Goal: Task Accomplishment & Management: Use online tool/utility

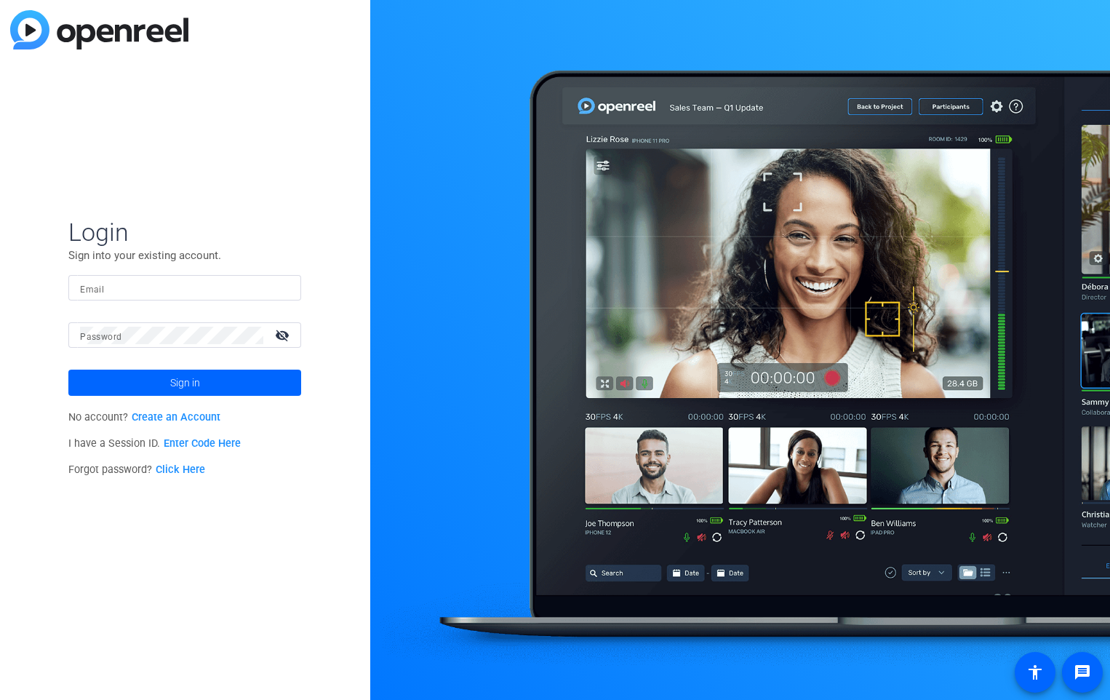
click at [99, 289] on mat-label "Email" at bounding box center [92, 289] width 24 height 10
click at [99, 289] on input "Email" at bounding box center [184, 287] width 209 height 17
click at [166, 294] on input "Email" at bounding box center [184, 287] width 209 height 17
paste input ": Rebecca_Vokolos@newyorklife.com"
click at [89, 284] on input ": Rebecca_Vokolos@newyorklife.com" at bounding box center [184, 287] width 209 height 17
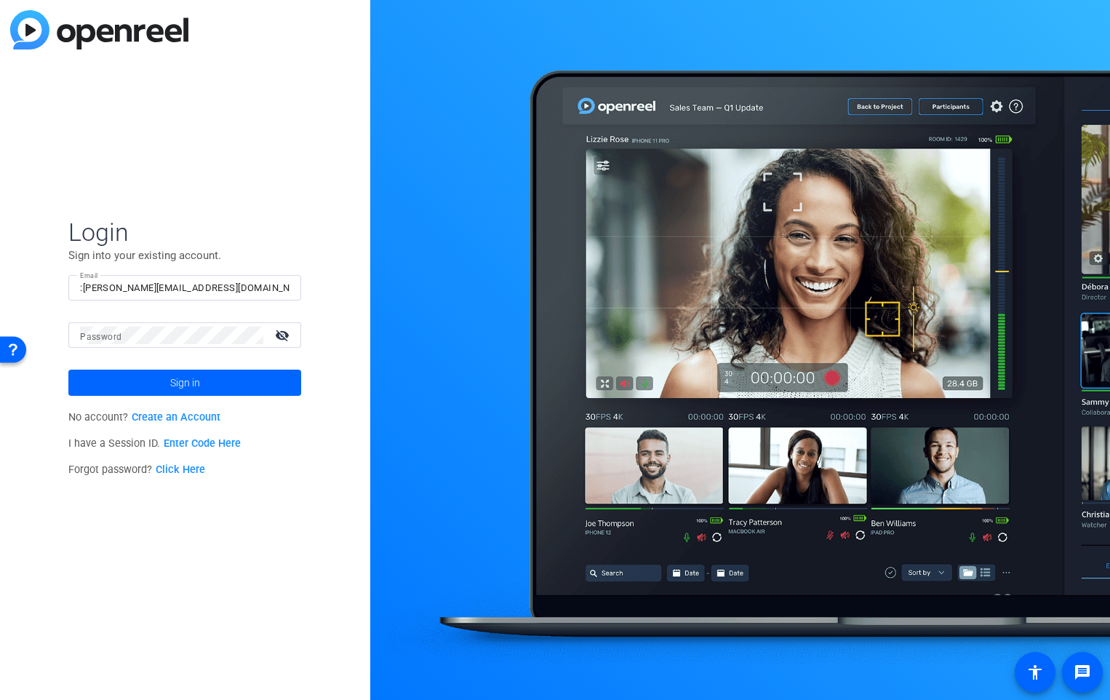
click at [100, 335] on mat-label "Password" at bounding box center [100, 337] width 41 height 10
click at [141, 377] on span at bounding box center [184, 382] width 233 height 35
click at [167, 387] on span at bounding box center [184, 382] width 233 height 35
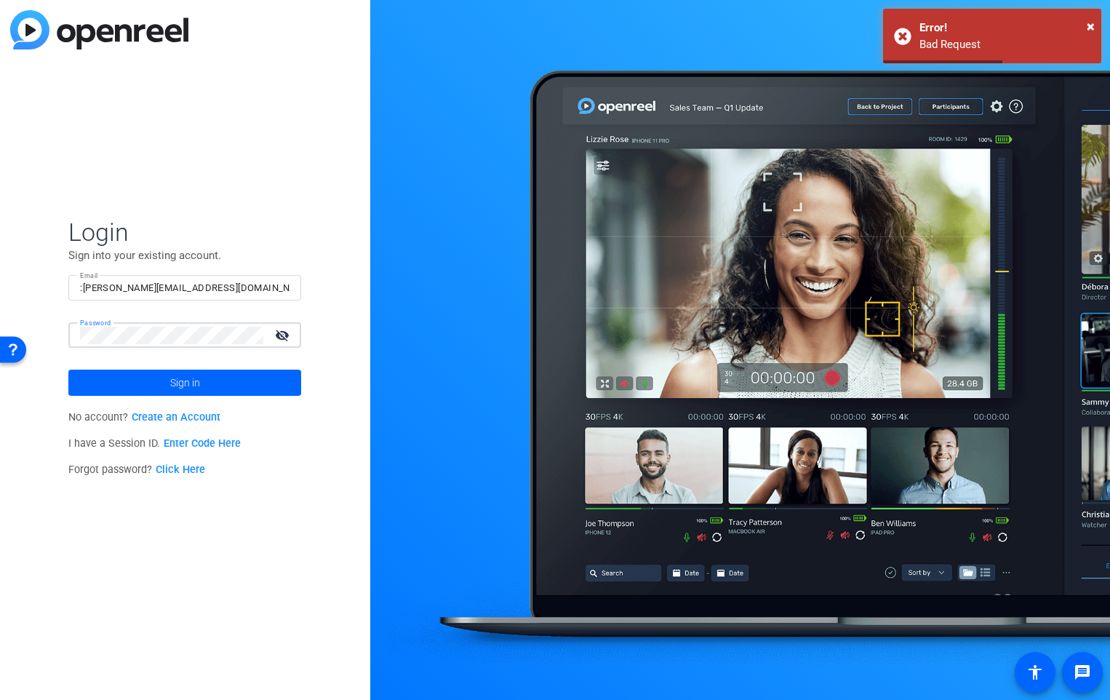
click at [79, 323] on div "Password visibility_off" at bounding box center [184, 334] width 233 height 25
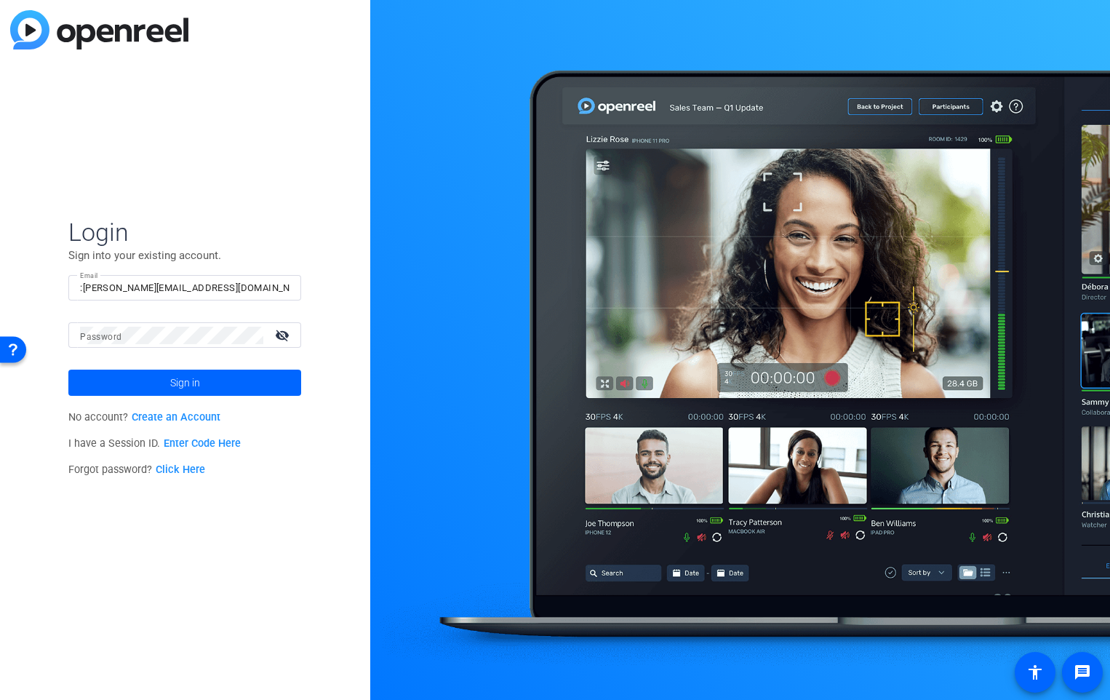
click at [92, 343] on div "Password visibility_off" at bounding box center [190, 334] width 221 height 25
click at [160, 383] on span at bounding box center [184, 382] width 233 height 35
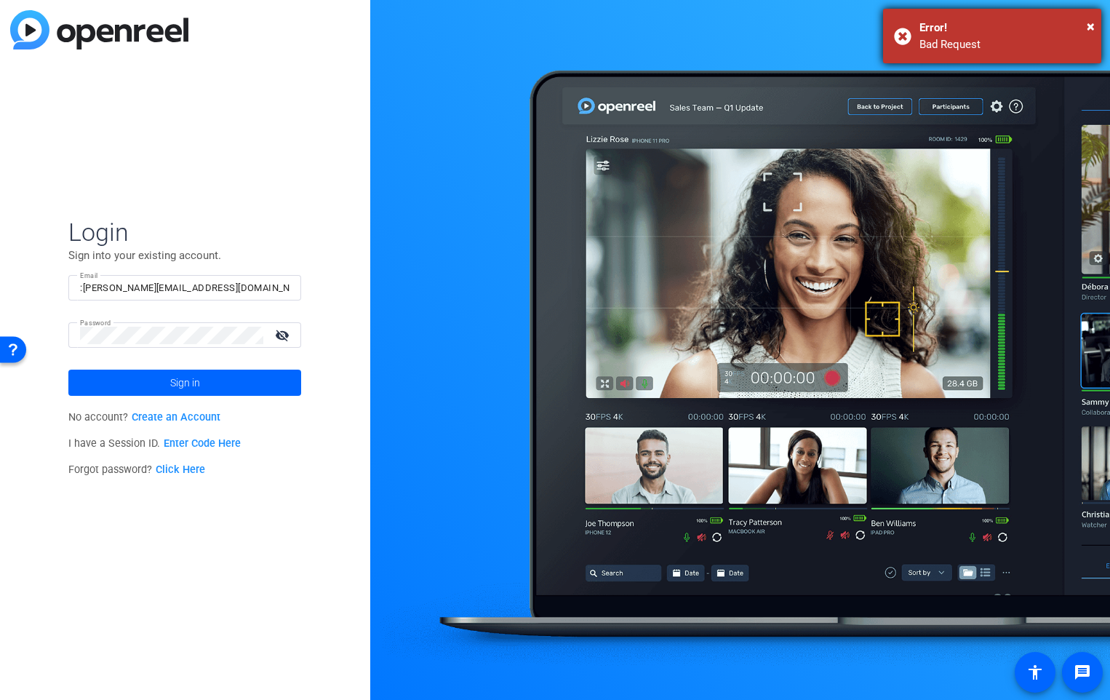
click at [1096, 22] on div "× Error! Bad Request" at bounding box center [992, 36] width 218 height 55
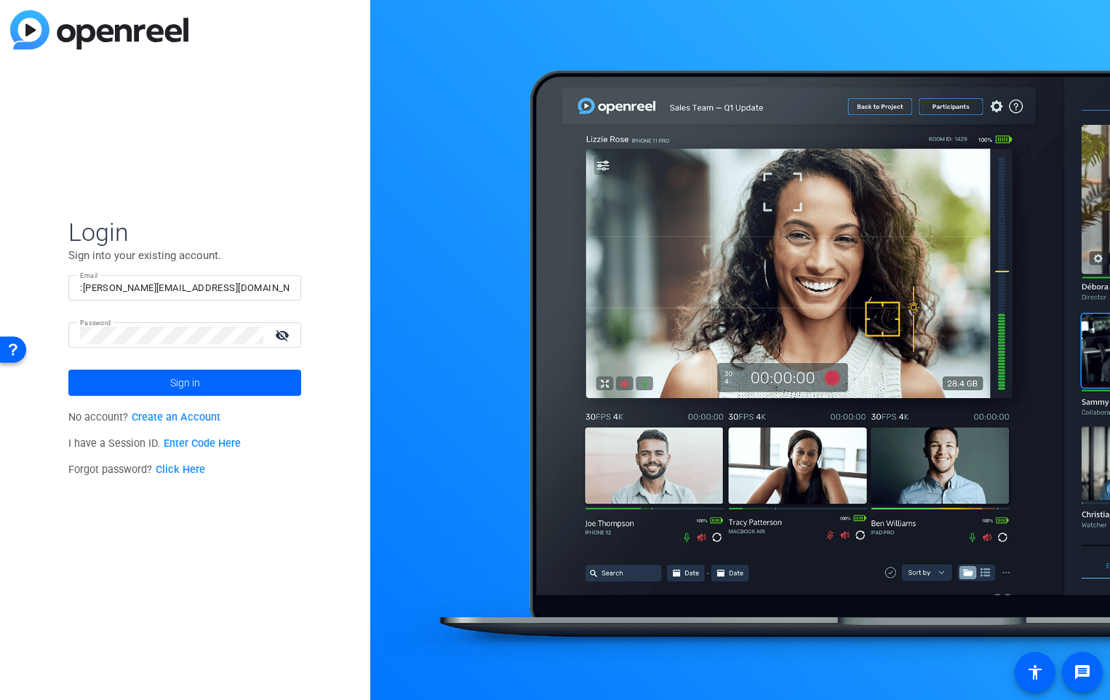
click at [82, 289] on input ":Rebecca_Vokolos@newyorklife.com" at bounding box center [184, 287] width 209 height 17
type input "Rebecca_Vokolos@newyorklife.com"
click at [146, 385] on span at bounding box center [184, 382] width 233 height 35
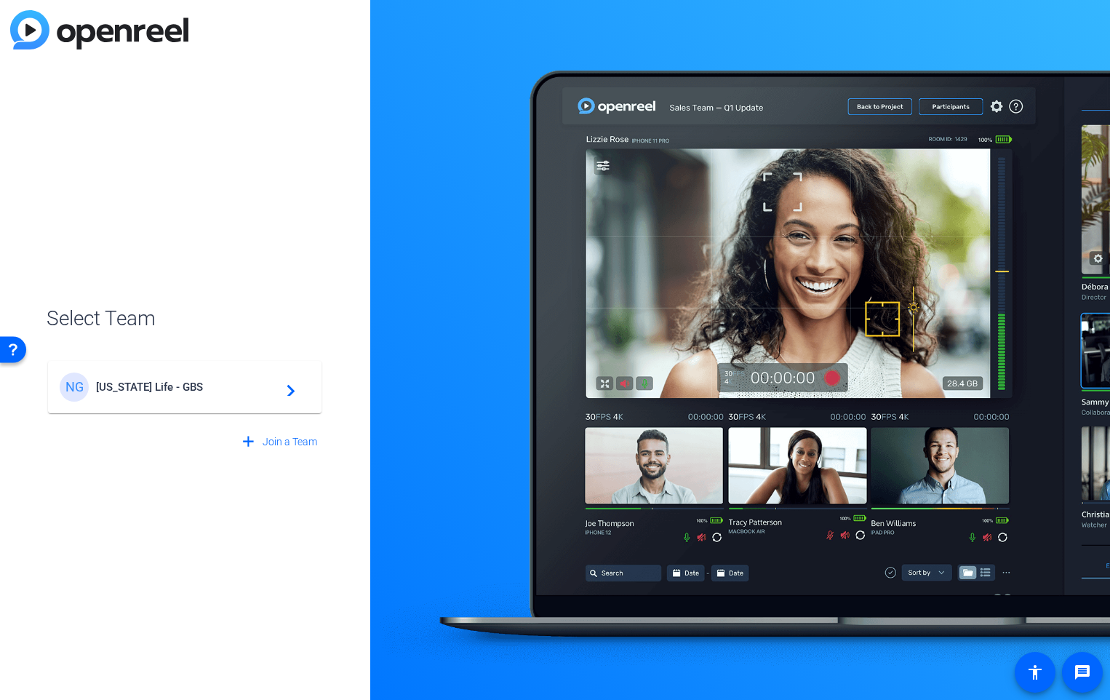
click at [295, 393] on mat-icon "navigate_next" at bounding box center [286, 386] width 17 height 17
click at [202, 391] on div "NG New York Life - GBS navigate_next" at bounding box center [185, 380] width 276 height 70
click at [267, 392] on div "NG New York Life - GBS navigate_next" at bounding box center [185, 380] width 276 height 70
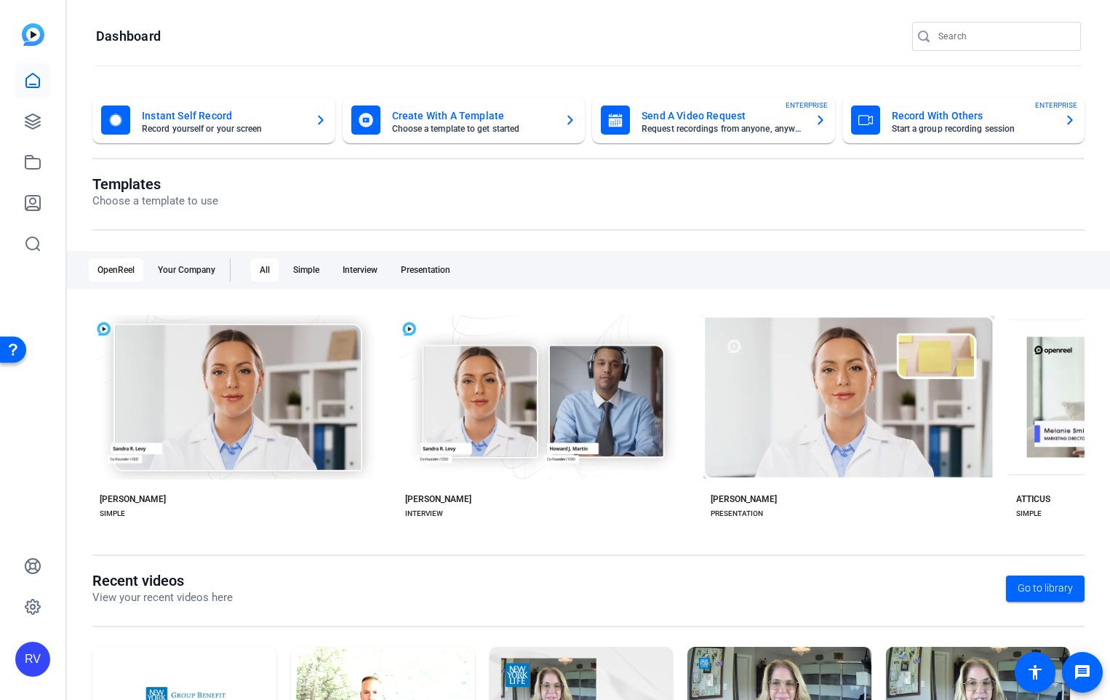
click at [956, 113] on mat-card-title "Record With Others" at bounding box center [972, 115] width 161 height 17
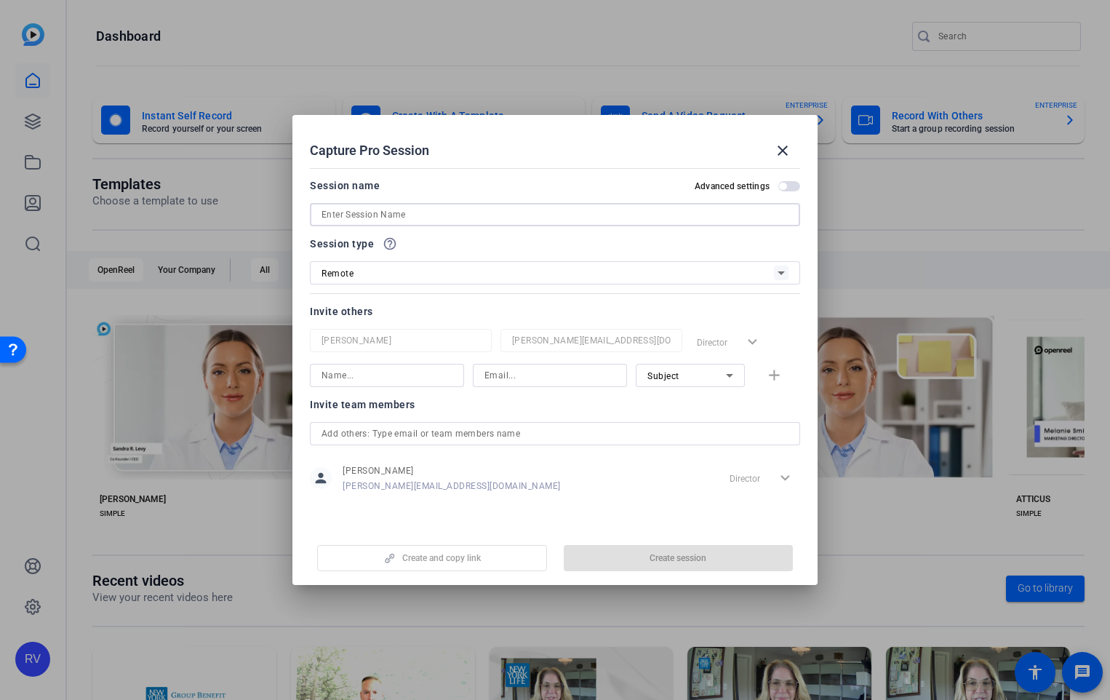
click at [342, 217] on input at bounding box center [554, 214] width 467 height 17
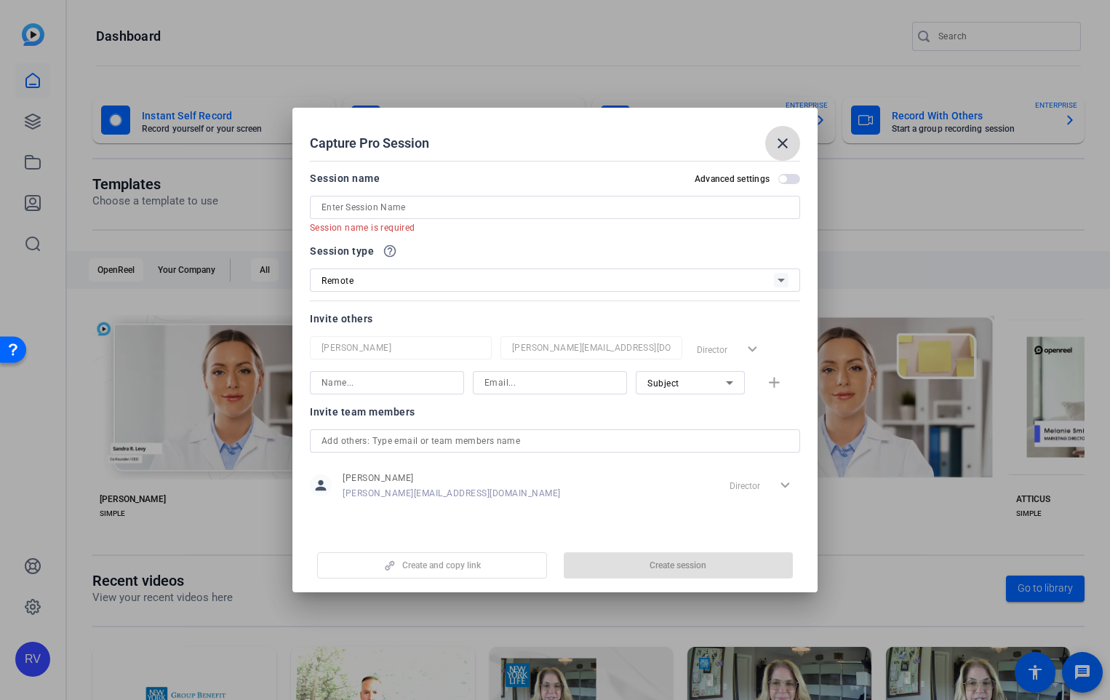
click at [770, 148] on span at bounding box center [782, 143] width 35 height 35
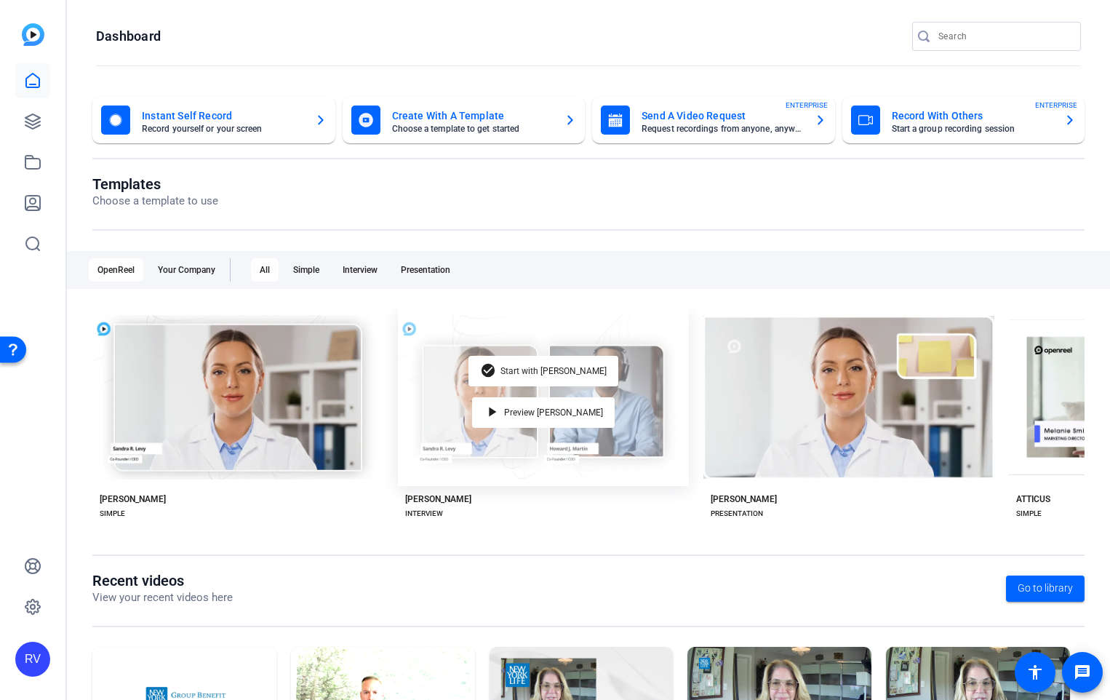
click at [630, 409] on div "check_circle Start with Matti play_arrow Preview Matti" at bounding box center [543, 396] width 291 height 177
click at [495, 388] on div "check_circle Start with Matti play_arrow Preview Matti" at bounding box center [543, 396] width 291 height 177
click at [533, 416] on div "play_arrow Preview Matti" at bounding box center [543, 412] width 143 height 31
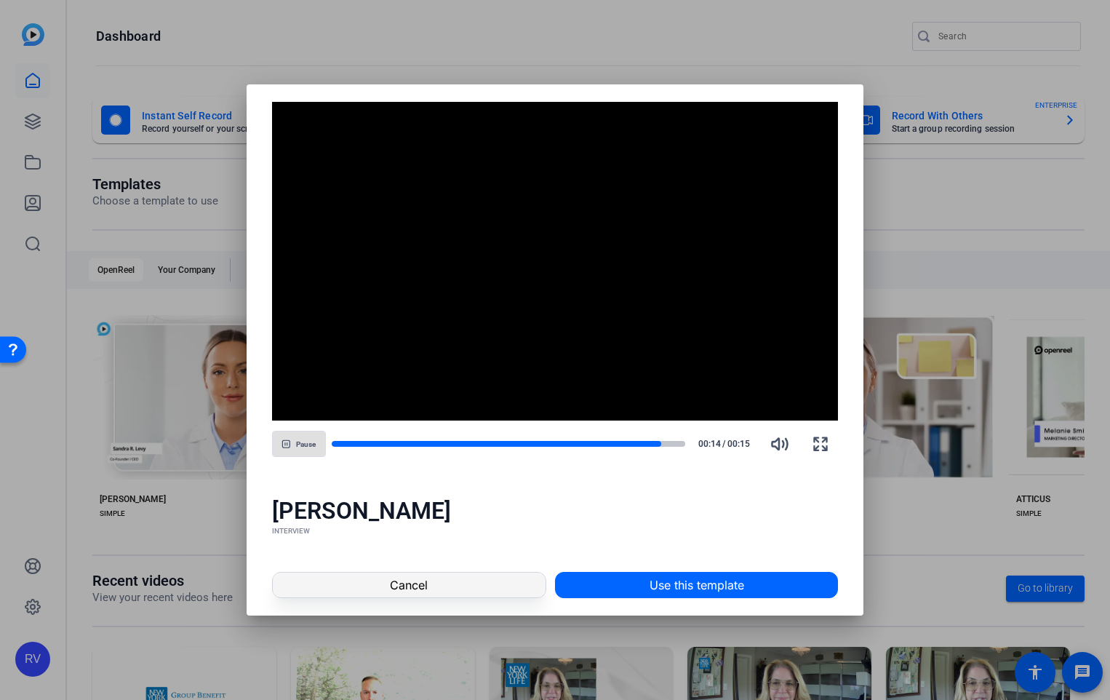
click at [336, 591] on span at bounding box center [409, 584] width 273 height 35
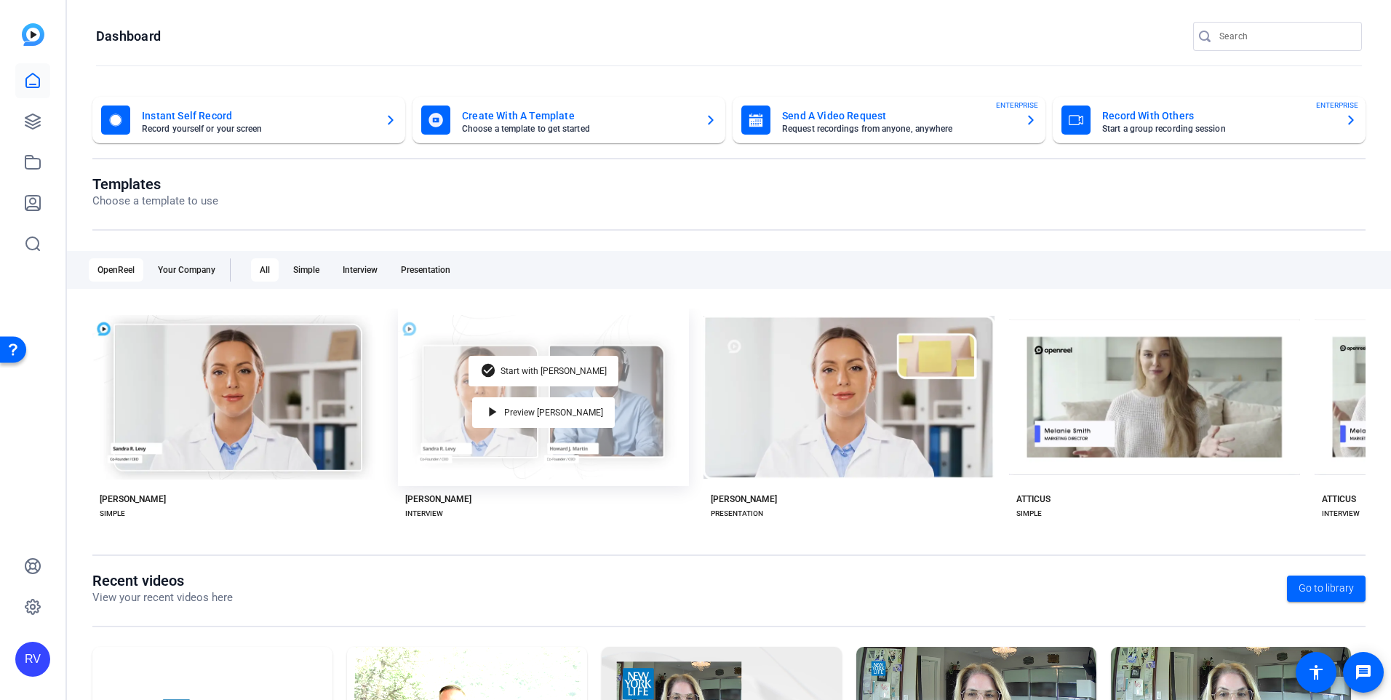
click at [639, 399] on div "check_circle Start with Matti play_arrow Preview Matti" at bounding box center [543, 396] width 291 height 177
click at [554, 408] on span "Preview [PERSON_NAME]" at bounding box center [553, 412] width 99 height 9
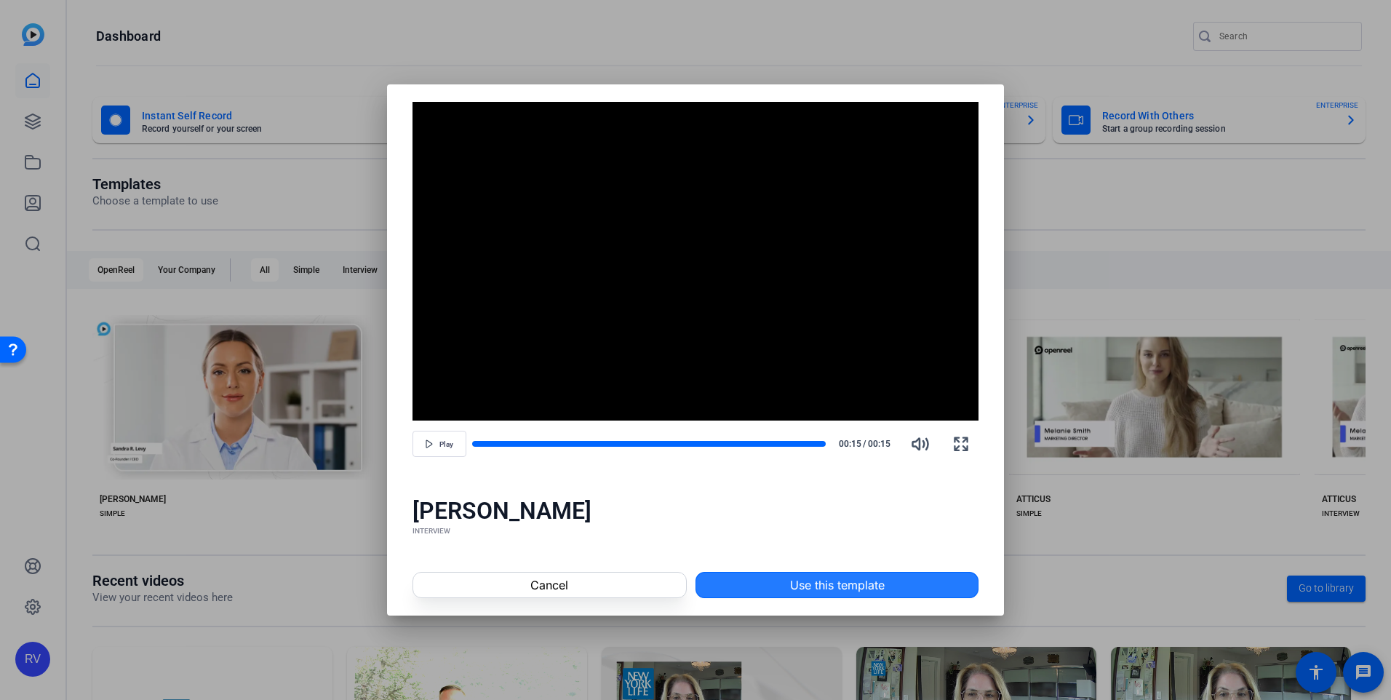
click at [834, 582] on span "Use this template" at bounding box center [837, 584] width 95 height 17
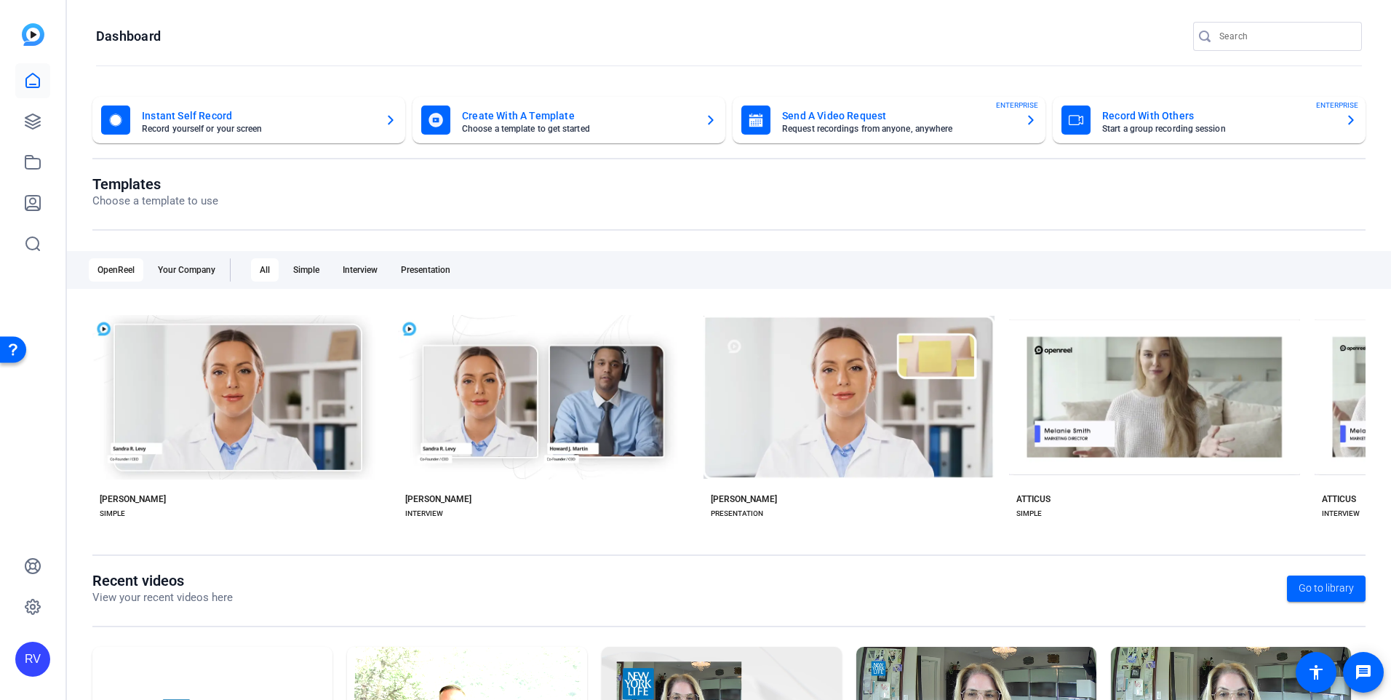
click at [539, 114] on mat-card-title "Create With A Template" at bounding box center [577, 115] width 231 height 17
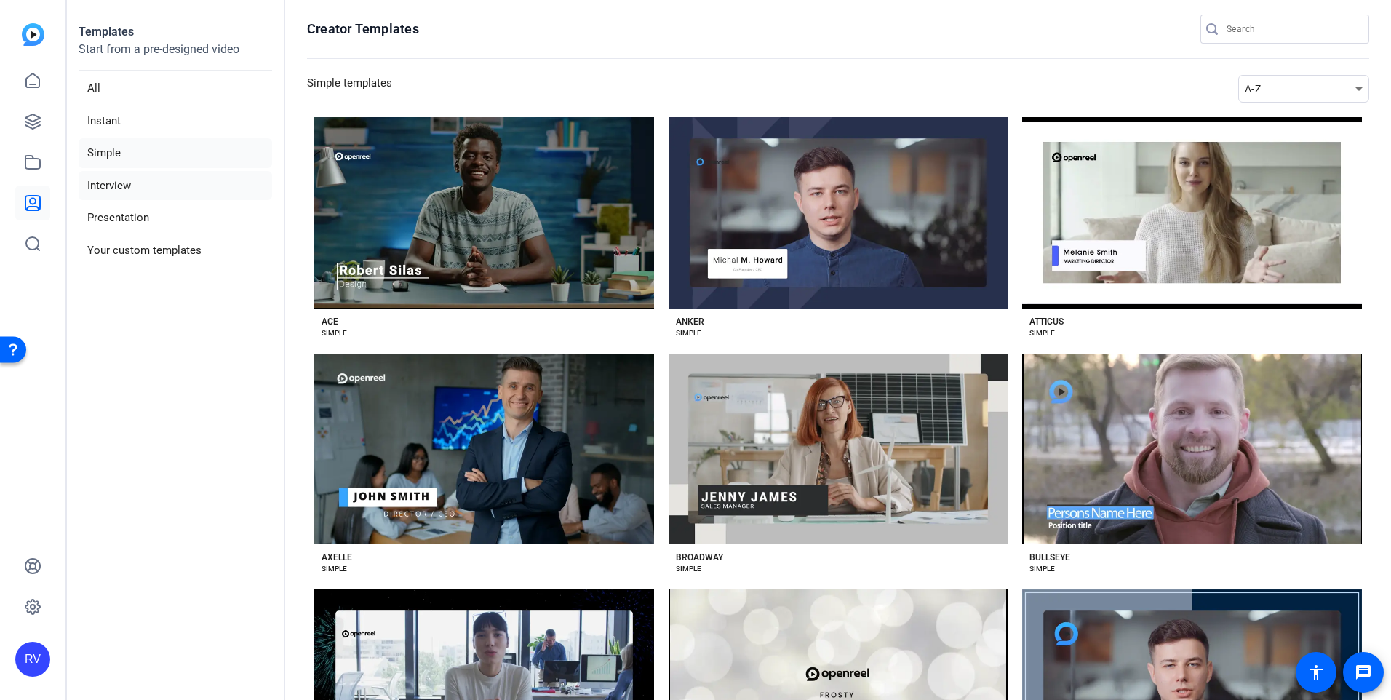
click at [121, 181] on li "Interview" at bounding box center [175, 186] width 193 height 30
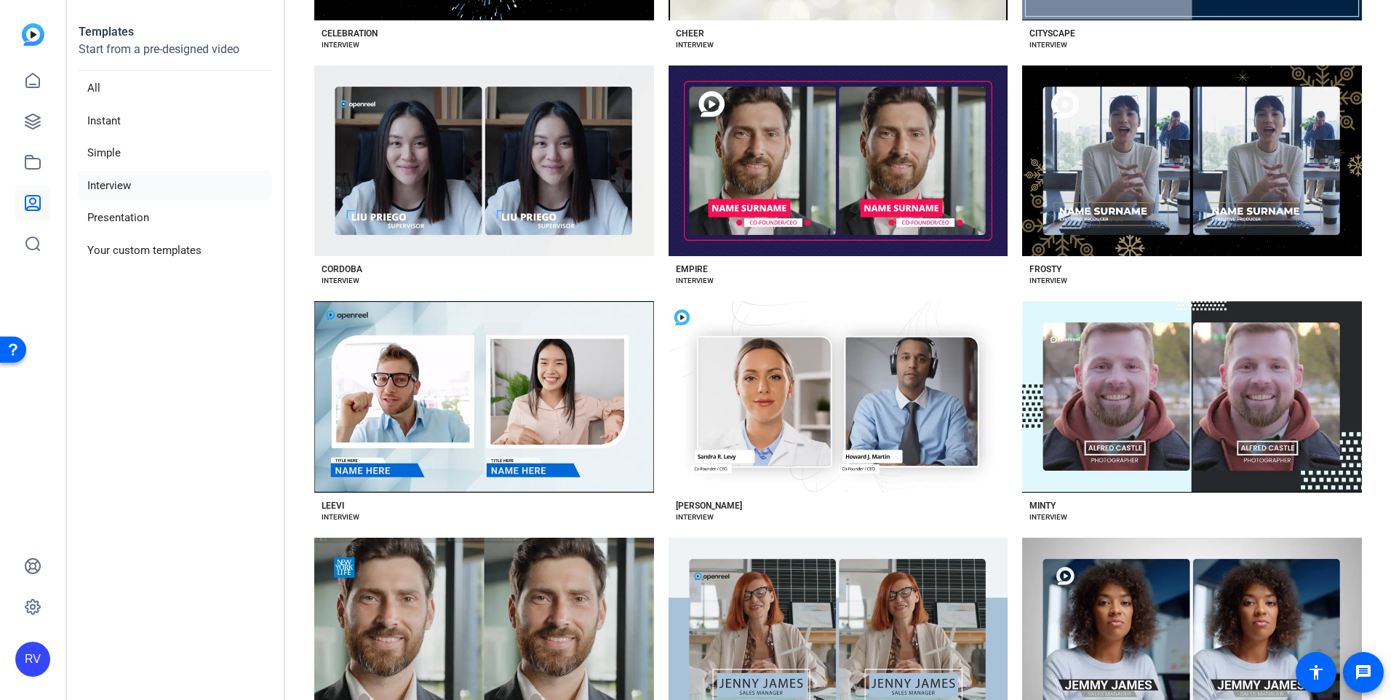
scroll to position [738, 0]
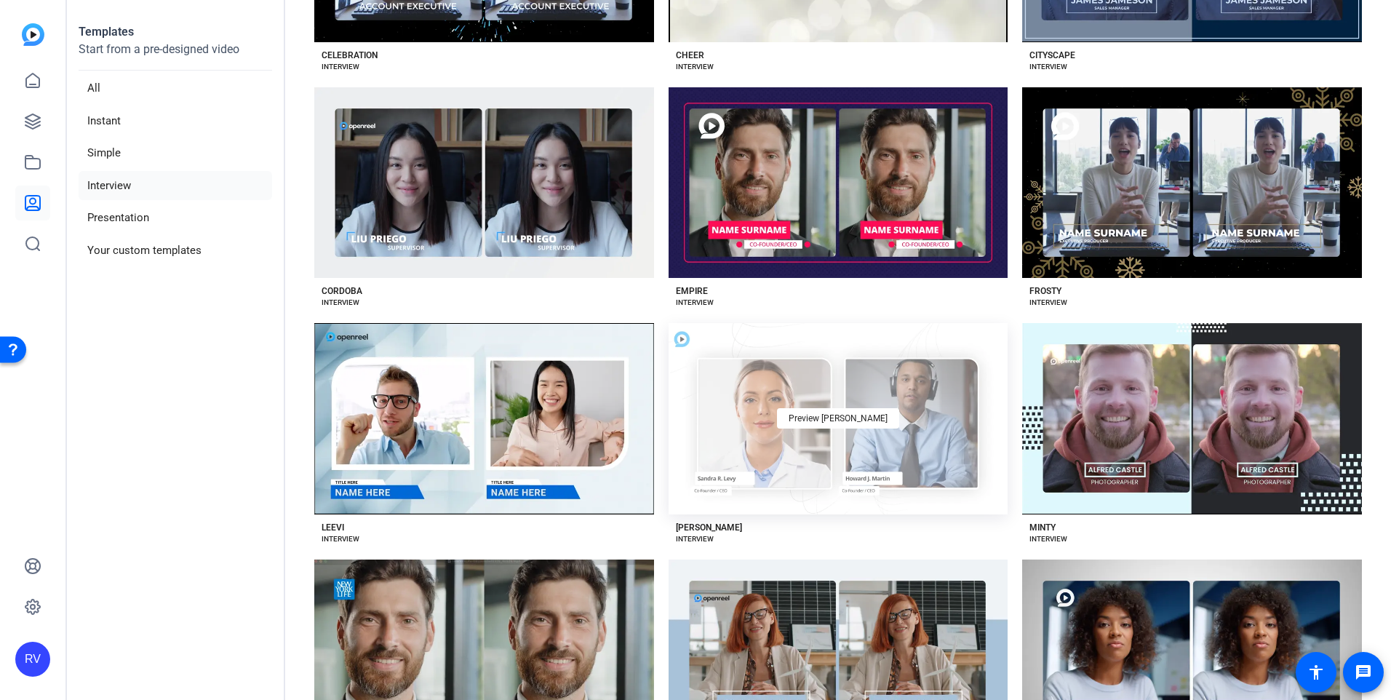
click at [857, 423] on div "Preview [PERSON_NAME]" at bounding box center [838, 418] width 340 height 191
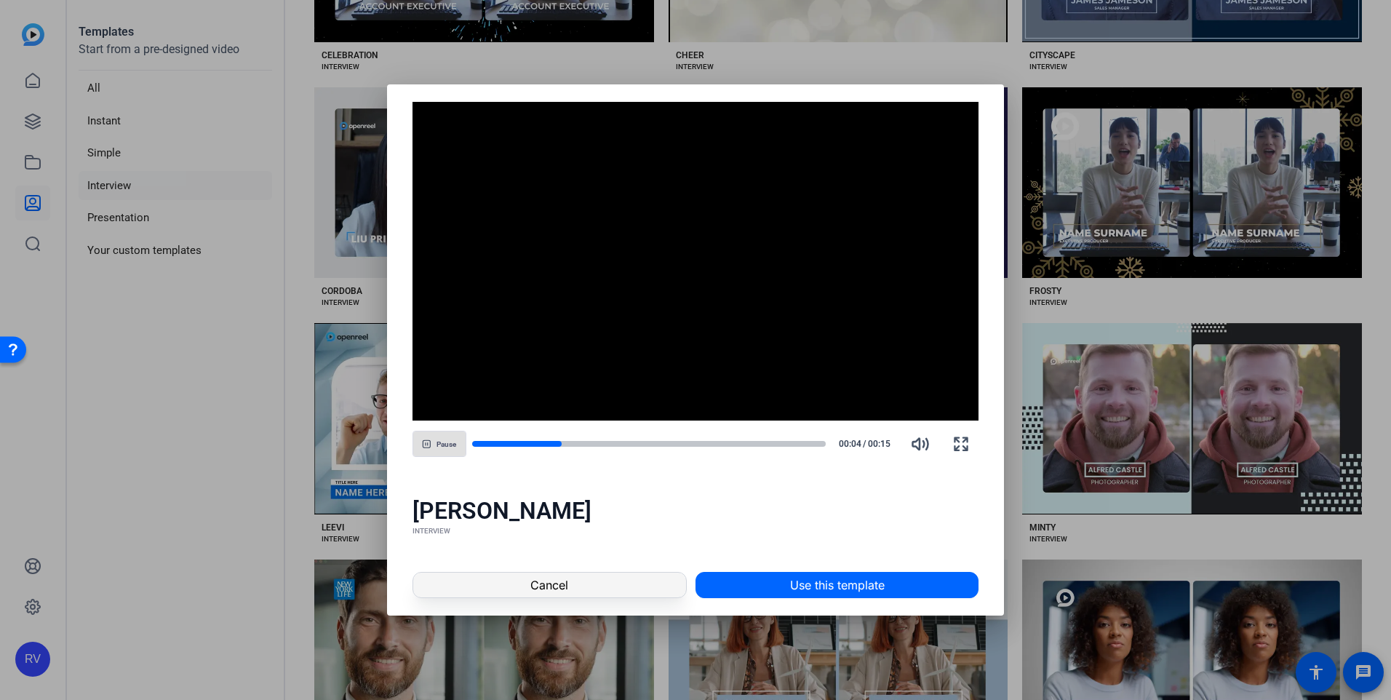
click at [447, 579] on span at bounding box center [549, 584] width 273 height 35
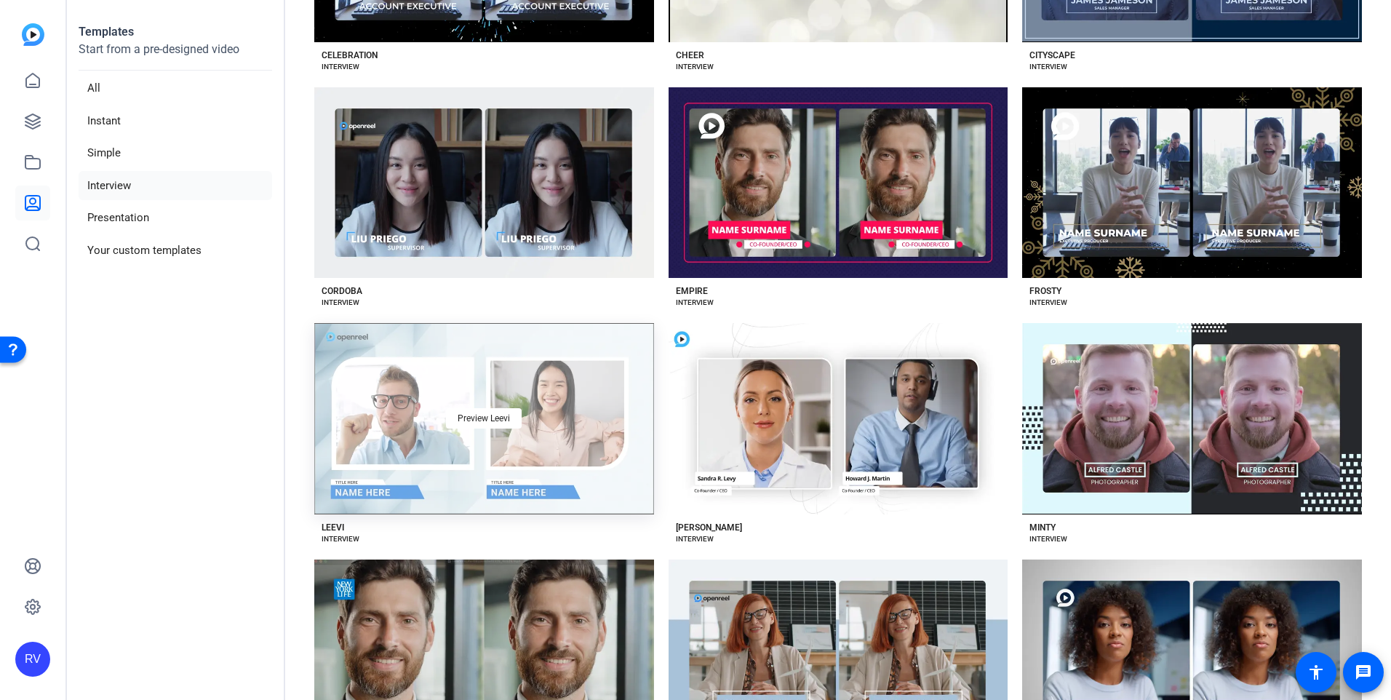
click at [451, 442] on div "Preview Leevi" at bounding box center [484, 418] width 340 height 191
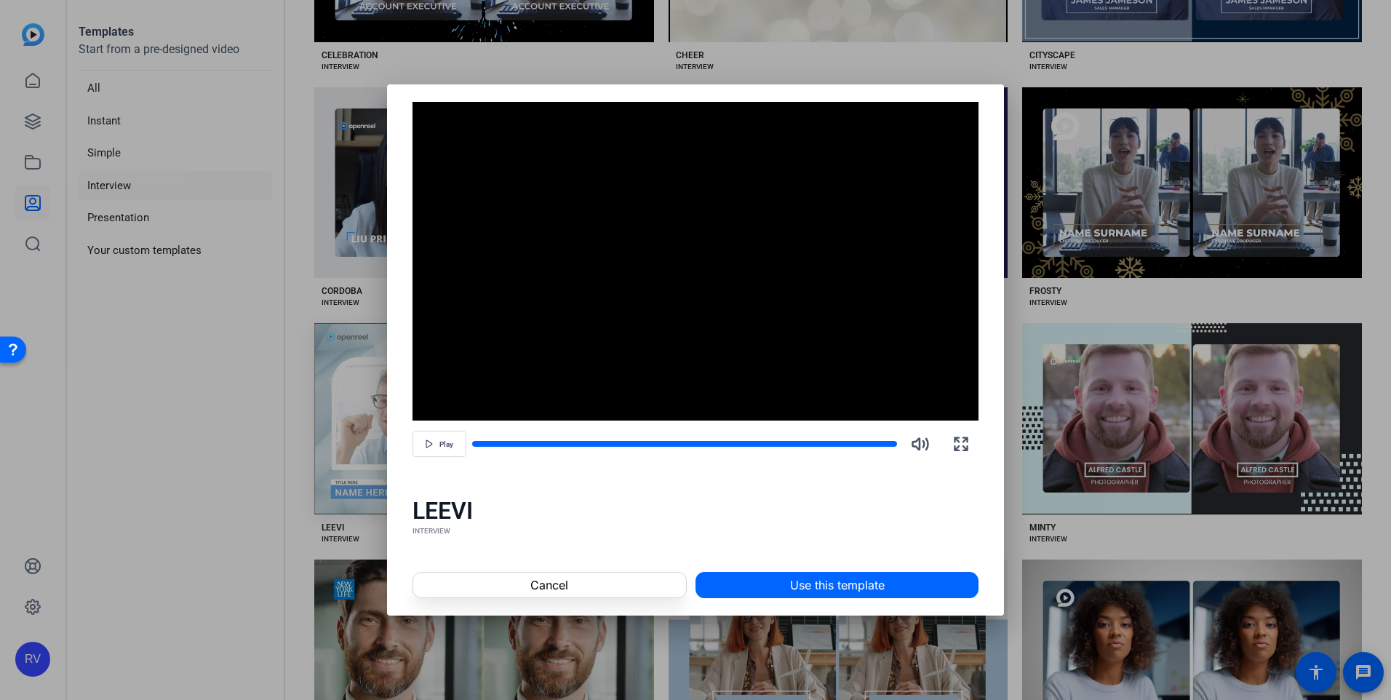
click at [451, 442] on button "Play" at bounding box center [439, 444] width 54 height 26
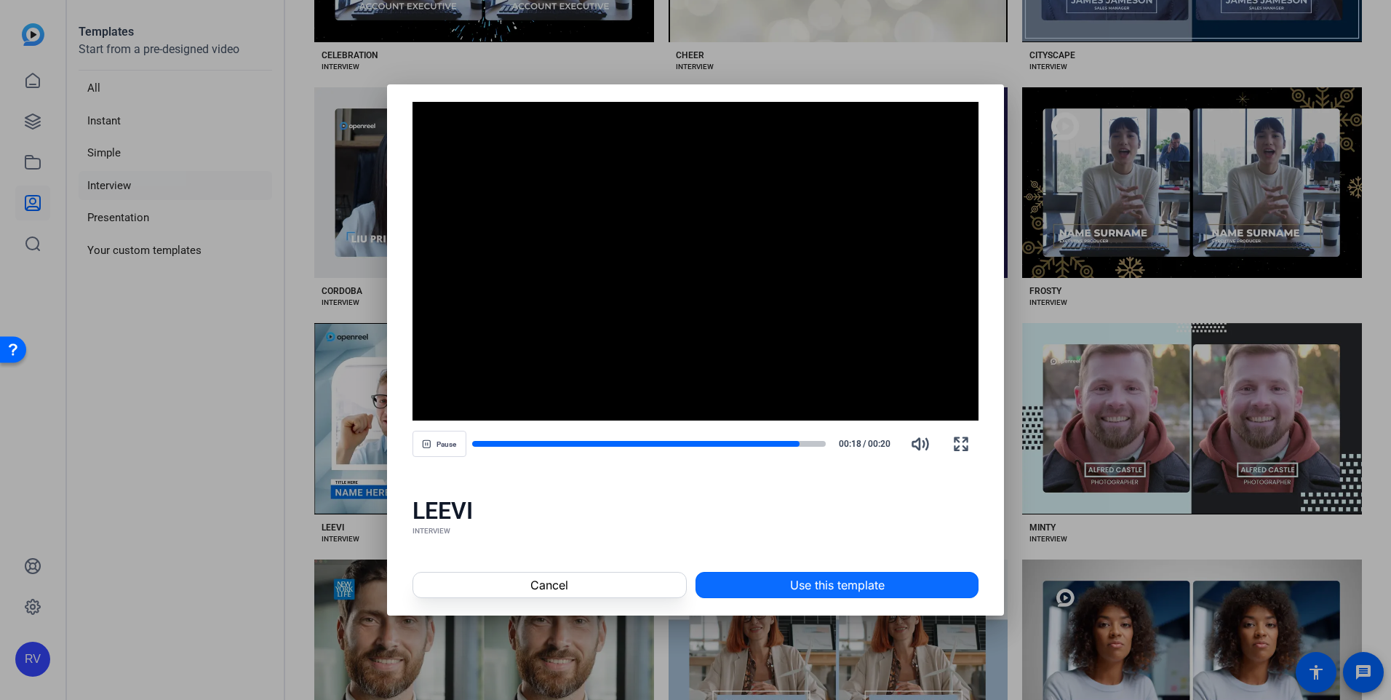
click at [838, 582] on span "Use this template" at bounding box center [837, 584] width 95 height 17
